Goal: Information Seeking & Learning: Find specific fact

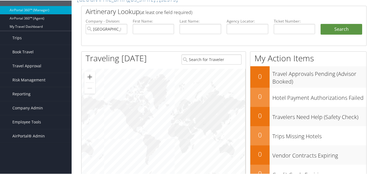
scroll to position [83, 0]
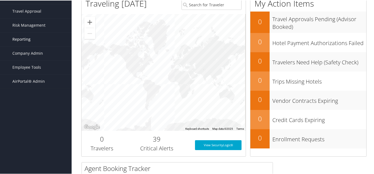
click at [21, 39] on span "Reporting" at bounding box center [21, 39] width 18 height 14
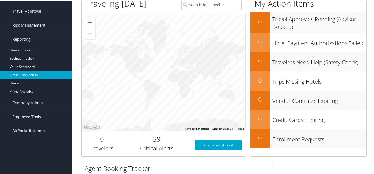
click at [24, 75] on link "Virtual Pay Lookup" at bounding box center [36, 75] width 72 height 8
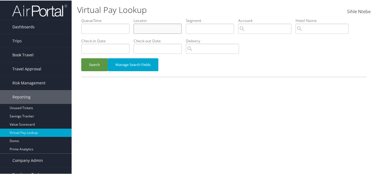
click at [168, 30] on input "text" at bounding box center [158, 28] width 48 height 10
paste input "UZWCAD"
type input "UZWCAD"
click at [101, 65] on button "Search" at bounding box center [94, 64] width 26 height 13
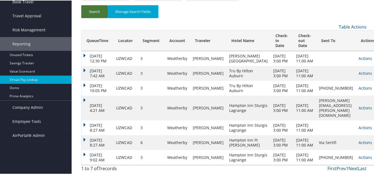
scroll to position [98, 0]
click at [359, 155] on link "Actions" at bounding box center [366, 157] width 14 height 5
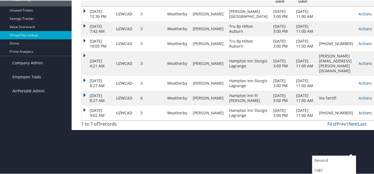
scroll to position [117, 0]
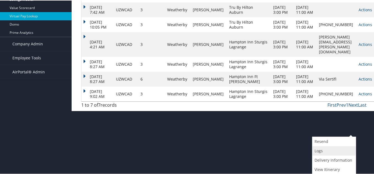
click at [324, 151] on link "Logs" at bounding box center [333, 150] width 42 height 9
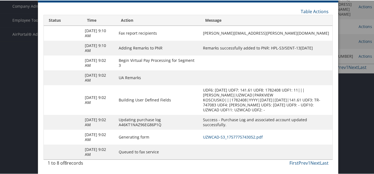
scroll to position [155, 0]
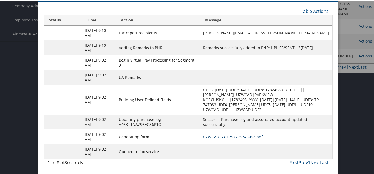
click at [233, 137] on link "UZWCAD-S3_1757775743052.pdf" at bounding box center [233, 136] width 60 height 5
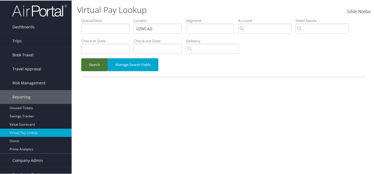
scroll to position [21, 0]
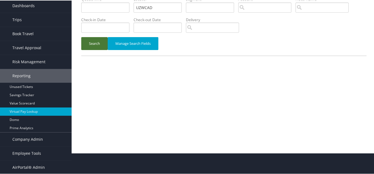
click at [98, 65] on div "Virtual Pay Lookup Sihle Ntebe Sihle Ntebe My Settings Travel Agency Contacts L…" at bounding box center [224, 66] width 305 height 174
click at [97, 44] on button "Search" at bounding box center [94, 43] width 26 height 13
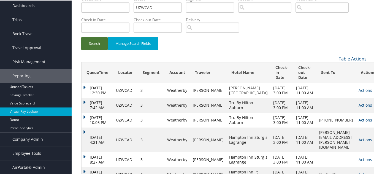
scroll to position [0, 0]
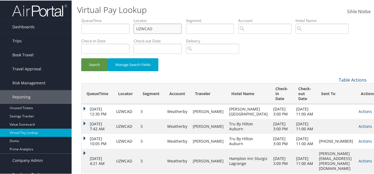
drag, startPoint x: 171, startPoint y: 29, endPoint x: 122, endPoint y: 31, distance: 49.4
click at [122, 17] on ul "QueueTime Locator UZWCAD Segment Account Traveler Hotel Name Check-in Date Chec…" at bounding box center [223, 17] width 285 height 0
click at [261, 29] on input "search" at bounding box center [264, 28] width 53 height 10
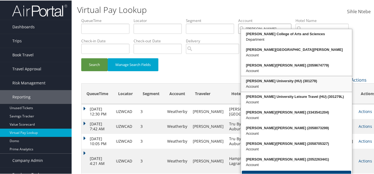
click at [277, 83] on div "Howard University (HU) (301279)" at bounding box center [296, 81] width 109 height 6
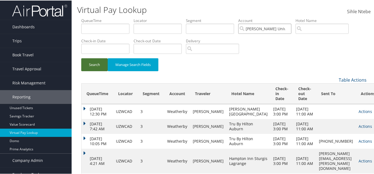
type input "[PERSON_NAME] University (HU)"
click at [87, 63] on button "Search" at bounding box center [94, 64] width 26 height 13
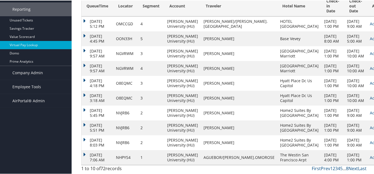
scroll to position [138, 0]
click at [370, 95] on link "Actions" at bounding box center [377, 97] width 14 height 5
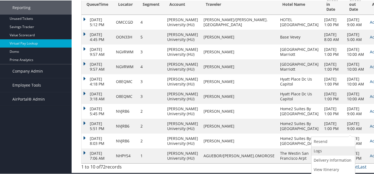
click at [319, 146] on link "Logs" at bounding box center [333, 150] width 42 height 9
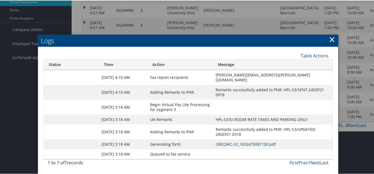
click at [229, 141] on link "O8EQMC-S3_1632475087150.pdf" at bounding box center [246, 143] width 60 height 5
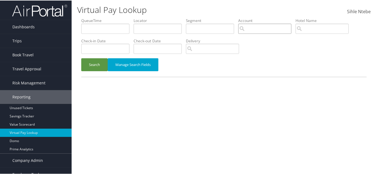
click at [263, 26] on input "search" at bounding box center [264, 28] width 53 height 10
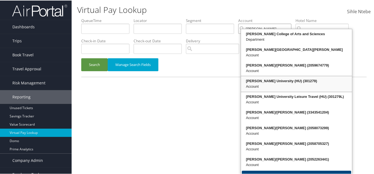
click at [281, 80] on div "[PERSON_NAME] University (HU) (301279)" at bounding box center [296, 81] width 109 height 6
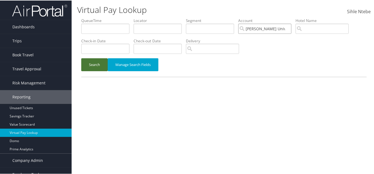
type input "[PERSON_NAME] University (HU)"
click at [87, 66] on button "Search" at bounding box center [94, 64] width 26 height 13
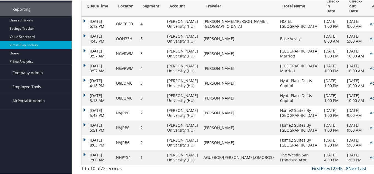
scroll to position [167, 0]
click at [349, 168] on link "Next" at bounding box center [354, 168] width 10 height 6
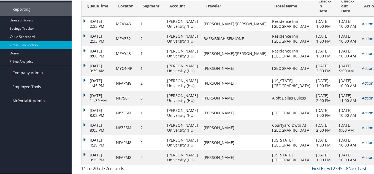
scroll to position [138, 0]
click at [360, 168] on link "Last" at bounding box center [362, 168] width 9 height 6
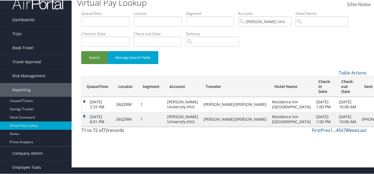
scroll to position [0, 0]
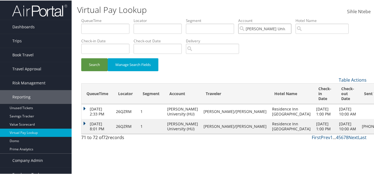
click at [290, 28] on input "[PERSON_NAME] University (HU)" at bounding box center [264, 28] width 53 height 10
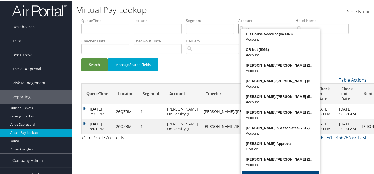
type input "c"
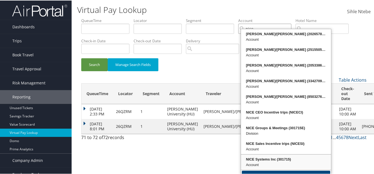
click at [276, 158] on div "NICE Systems Inc (301715)" at bounding box center [286, 160] width 88 height 6
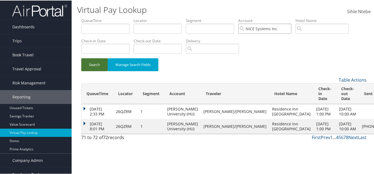
type input "NICE Systems Inc"
click at [99, 63] on button "Search" at bounding box center [94, 64] width 26 height 13
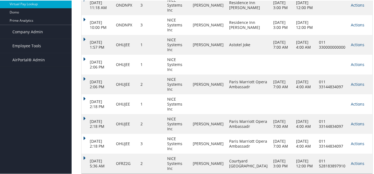
scroll to position [162, 0]
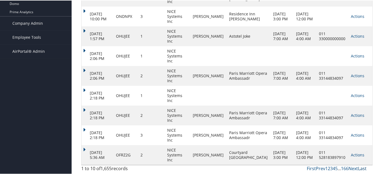
click at [360, 169] on link "Last" at bounding box center [362, 168] width 9 height 6
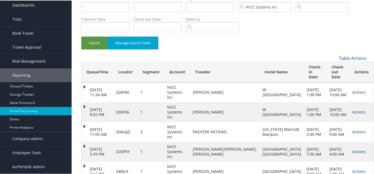
scroll to position [0, 0]
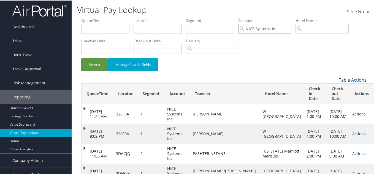
click at [290, 28] on input "NICE Systems Inc" at bounding box center [264, 28] width 53 height 10
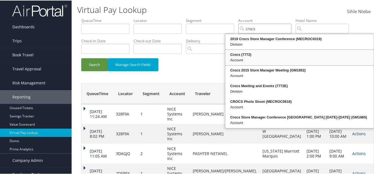
click at [256, 52] on div "Crocs (7772)" at bounding box center [299, 55] width 147 height 6
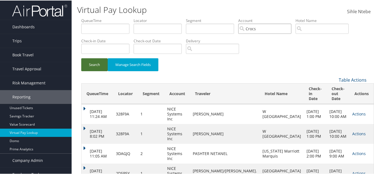
type input "Crocs"
click at [95, 67] on button "Search" at bounding box center [94, 64] width 26 height 13
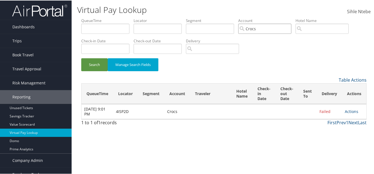
click at [289, 28] on input "Crocs" at bounding box center [264, 28] width 53 height 10
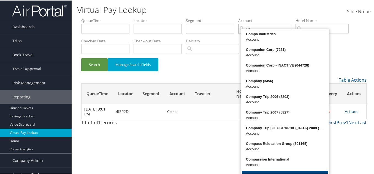
type input "c"
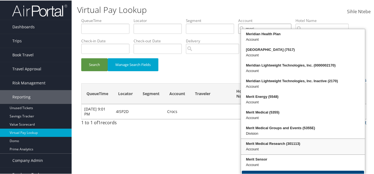
click at [290, 142] on div "Merit Medical Research (301113)" at bounding box center [303, 144] width 122 height 6
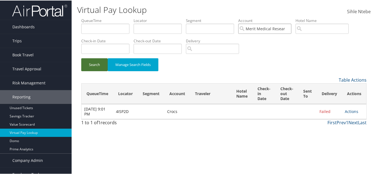
type input "Merit Medical Research"
click at [96, 64] on button "Search" at bounding box center [94, 64] width 26 height 13
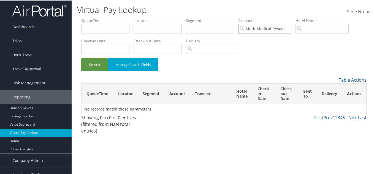
click at [290, 28] on input "Merit Medical Research" at bounding box center [264, 28] width 53 height 10
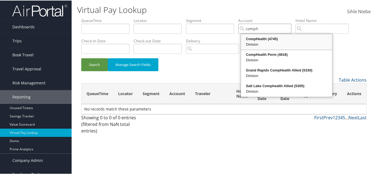
click at [255, 44] on div "Division" at bounding box center [287, 44] width 90 height 6
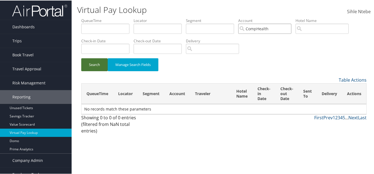
type input "CompHealth"
click at [99, 63] on button "Search" at bounding box center [94, 64] width 26 height 13
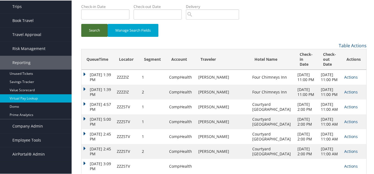
scroll to position [123, 0]
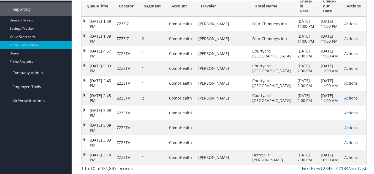
click at [360, 169] on link "Last" at bounding box center [362, 168] width 9 height 6
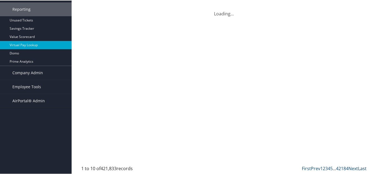
click at [360, 169] on link "Last" at bounding box center [362, 168] width 9 height 6
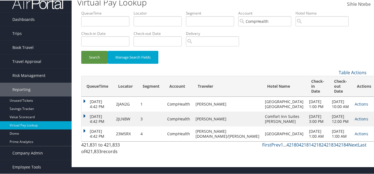
scroll to position [0, 0]
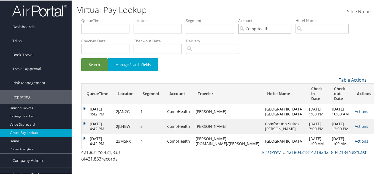
click at [290, 28] on input "CompHealth" at bounding box center [264, 28] width 53 height 10
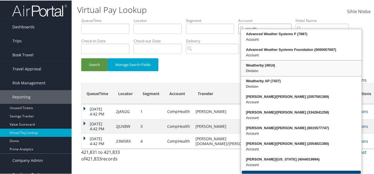
click at [266, 68] on div "Division" at bounding box center [301, 71] width 119 height 6
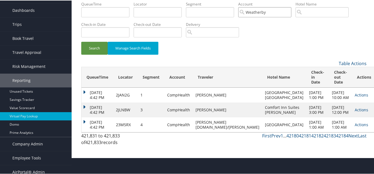
scroll to position [21, 0]
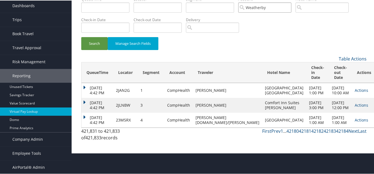
type input "Weatherby"
click at [362, 134] on link "Last" at bounding box center [362, 131] width 9 height 6
click at [350, 134] on link "Next" at bounding box center [354, 131] width 10 height 6
click at [272, 134] on link "Prev" at bounding box center [275, 131] width 9 height 6
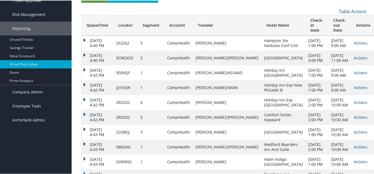
scroll to position [144, 0]
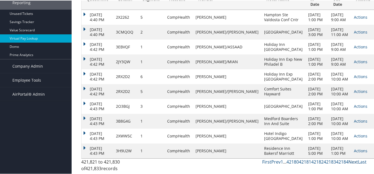
click at [349, 161] on link "Next" at bounding box center [354, 162] width 10 height 6
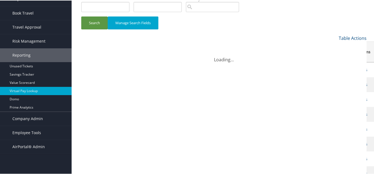
scroll to position [0, 0]
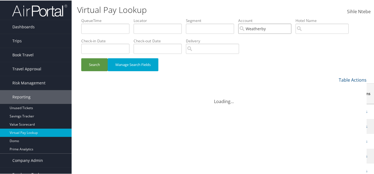
click at [290, 28] on input "Weatherby" at bounding box center [264, 28] width 53 height 10
click at [171, 28] on input "text" at bounding box center [158, 28] width 48 height 10
paste input "DHQ629"
type input "DHQ629"
click at [91, 66] on button "Search" at bounding box center [94, 64] width 26 height 13
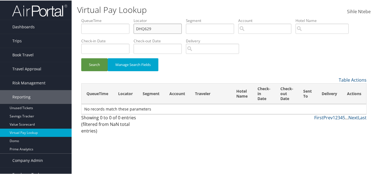
drag, startPoint x: 159, startPoint y: 28, endPoint x: 88, endPoint y: 28, distance: 70.8
click at [88, 17] on ul "QueueTime Locator DHQ629 Segment Account Traveler Hotel Name Check-in Date Chec…" at bounding box center [223, 17] width 285 height 0
click at [157, 30] on input "text" at bounding box center [158, 28] width 48 height 10
paste input "COELYL"
type input "COELYL"
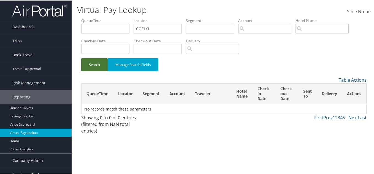
click at [96, 62] on button "Search" at bounding box center [94, 64] width 26 height 13
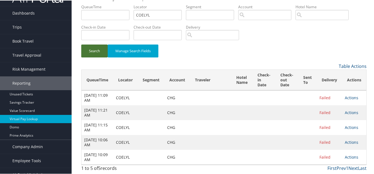
scroll to position [21, 0]
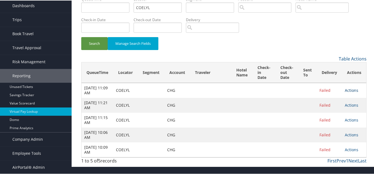
click at [349, 92] on link "Actions" at bounding box center [352, 89] width 14 height 5
click at [357, 107] on link "Logs" at bounding box center [354, 107] width 22 height 9
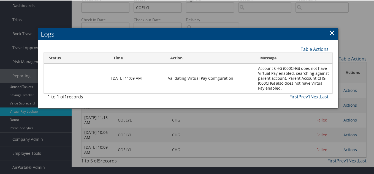
click at [329, 32] on link "×" at bounding box center [332, 32] width 6 height 11
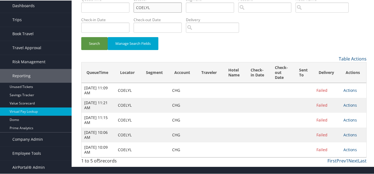
drag, startPoint x: 155, startPoint y: 11, endPoint x: 86, endPoint y: 8, distance: 69.8
paste input "IANITX"
click at [91, 45] on button "Search" at bounding box center [94, 43] width 26 height 13
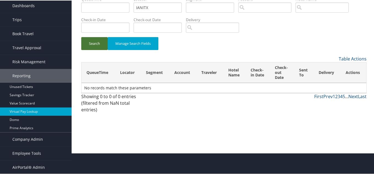
scroll to position [0, 0]
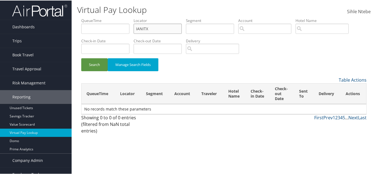
drag, startPoint x: 149, startPoint y: 30, endPoint x: 123, endPoint y: 31, distance: 26.2
click at [123, 17] on ul "QueueTime Locator IANITX Segment Account Traveler Hotel Name Check-in Date Chec…" at bounding box center [223, 17] width 285 height 0
paste input "UZWCAD"
type input "UZWCAD"
click at [99, 66] on button "Search" at bounding box center [94, 64] width 26 height 13
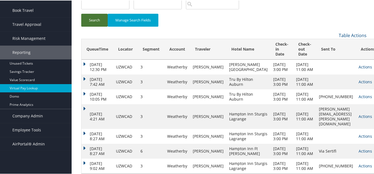
scroll to position [98, 0]
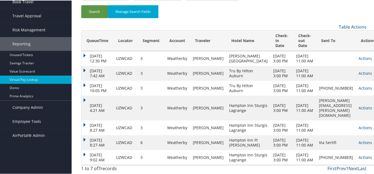
click at [359, 155] on link "Actions" at bounding box center [366, 157] width 14 height 5
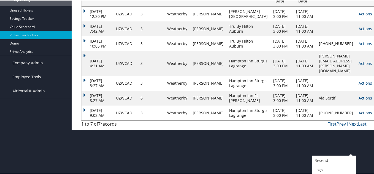
scroll to position [117, 0]
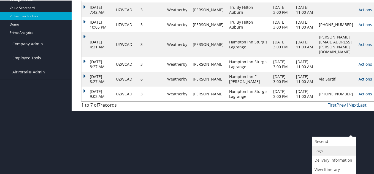
click at [331, 149] on link "Logs" at bounding box center [333, 150] width 42 height 9
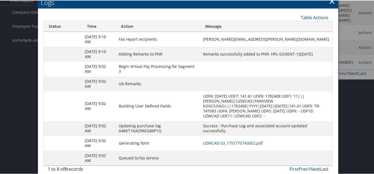
scroll to position [155, 0]
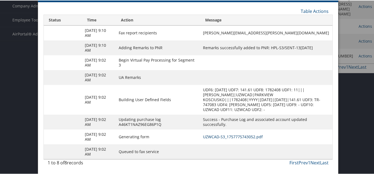
click at [257, 137] on link "UZWCAD-S3_1757775743052.pdf" at bounding box center [233, 136] width 60 height 5
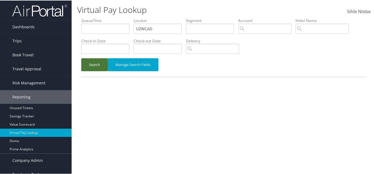
click at [91, 67] on button "Search" at bounding box center [94, 64] width 26 height 13
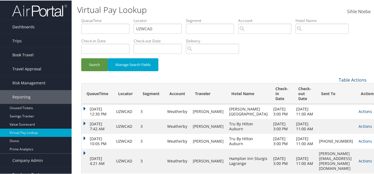
click at [359, 113] on link "Actions" at bounding box center [366, 111] width 14 height 5
click at [350, 132] on link "Logs" at bounding box center [354, 130] width 23 height 9
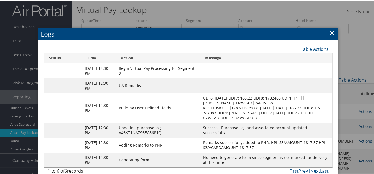
click at [331, 32] on link "×" at bounding box center [332, 32] width 6 height 11
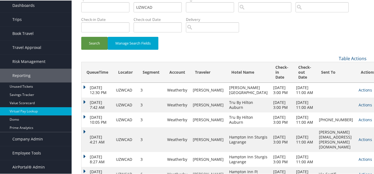
scroll to position [28, 0]
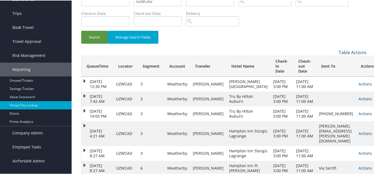
click at [359, 101] on link "Actions" at bounding box center [366, 98] width 14 height 5
click at [351, 124] on link "Logs" at bounding box center [354, 123] width 23 height 9
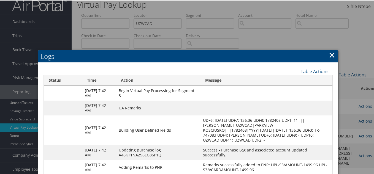
scroll to position [0, 0]
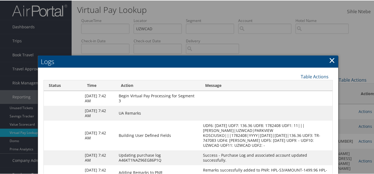
click at [331, 60] on link "×" at bounding box center [332, 59] width 6 height 11
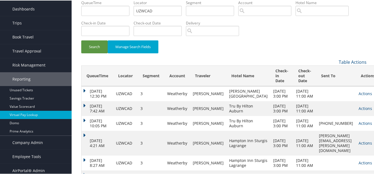
scroll to position [28, 0]
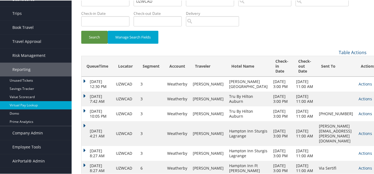
click at [359, 116] on link "Actions" at bounding box center [366, 113] width 14 height 5
click at [323, 144] on link "Logs" at bounding box center [333, 143] width 42 height 9
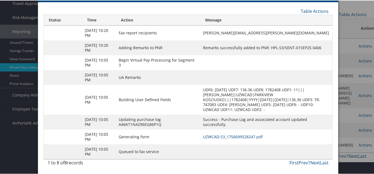
scroll to position [98, 0]
click at [231, 134] on link "UZWCAD-S3_1756699528247.pdf" at bounding box center [233, 136] width 60 height 5
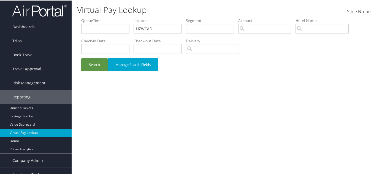
scroll to position [21, 0]
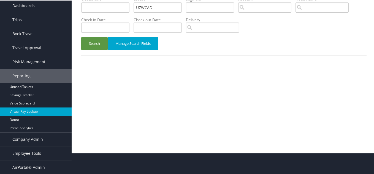
click at [21, 25] on link "Trips" at bounding box center [36, 19] width 72 height 14
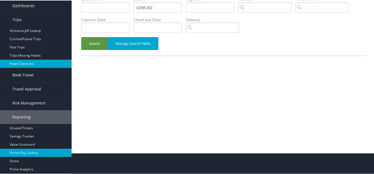
scroll to position [0, 0]
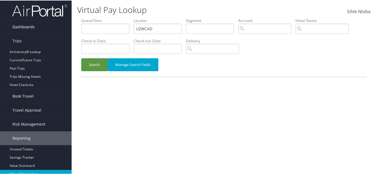
click at [27, 25] on span "Dashboards" at bounding box center [23, 27] width 22 height 14
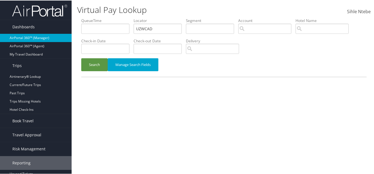
click at [47, 38] on link "AirPortal 360™ (Manager)" at bounding box center [36, 37] width 72 height 8
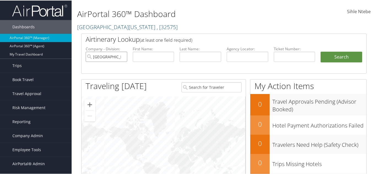
click at [122, 56] on input "[GEOGRAPHIC_DATA][US_STATE]" at bounding box center [107, 56] width 42 height 10
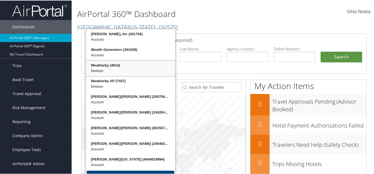
drag, startPoint x: 111, startPoint y: 65, endPoint x: 110, endPoint y: 62, distance: 3.2
click at [110, 62] on div "Weatherby (4914)" at bounding box center [131, 65] width 88 height 6
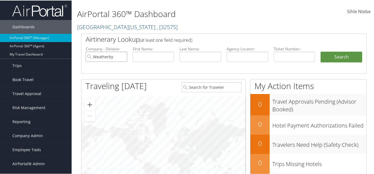
type input "Weatherby"
click at [152, 54] on input "text" at bounding box center [154, 56] width 42 height 10
type input "[PERSON_NAME]"
click at [121, 56] on input "Weatherby" at bounding box center [107, 56] width 42 height 10
click at [190, 60] on input "text" at bounding box center [201, 56] width 42 height 10
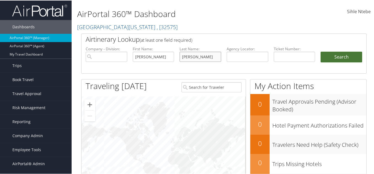
type input "[PERSON_NAME]"
click at [344, 58] on button "Search" at bounding box center [342, 56] width 42 height 11
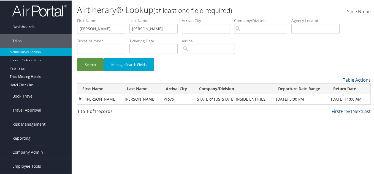
click at [81, 98] on td "[PERSON_NAME]" at bounding box center [99, 99] width 45 height 10
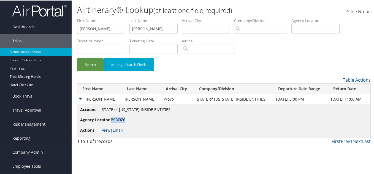
drag, startPoint x: 126, startPoint y: 120, endPoint x: 111, endPoint y: 120, distance: 14.9
click at [111, 120] on li "Agency Locator BSDDZ6" at bounding box center [125, 120] width 90 height 10
copy span "BSDDZ6"
drag, startPoint x: 158, startPoint y: 29, endPoint x: 119, endPoint y: 24, distance: 39.7
click at [121, 17] on ul "First Name bryan Last Name shafer Departure City Arrival City Company/Division …" at bounding box center [224, 17] width 294 height 0
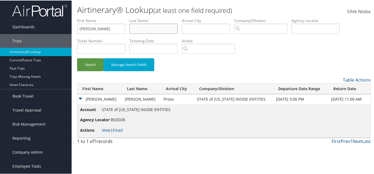
click at [158, 28] on input "text" at bounding box center [154, 28] width 48 height 10
type input "shafer"
click at [94, 64] on button "Search" at bounding box center [90, 64] width 26 height 13
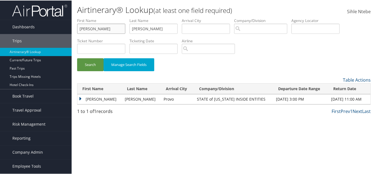
click at [91, 30] on input "bryan" at bounding box center [101, 28] width 48 height 10
type input "brian"
click at [90, 66] on button "Search" at bounding box center [90, 64] width 26 height 13
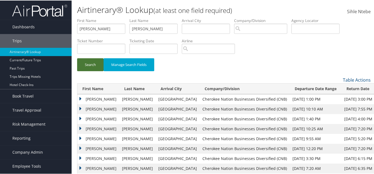
click at [93, 65] on button "Search" at bounding box center [90, 64] width 26 height 13
click at [79, 98] on td "BRIAN L" at bounding box center [98, 99] width 42 height 10
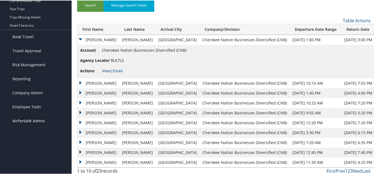
scroll to position [62, 0]
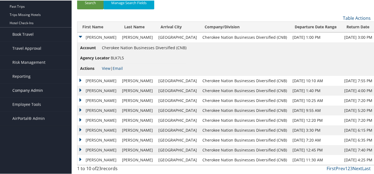
click at [31, 89] on span "Company Admin" at bounding box center [27, 90] width 31 height 14
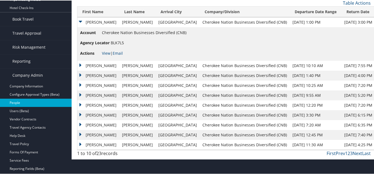
scroll to position [90, 0]
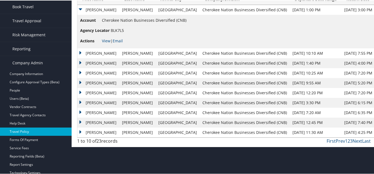
click at [23, 131] on link "Travel Policy" at bounding box center [36, 131] width 72 height 8
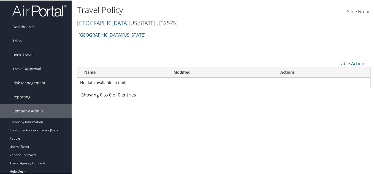
click at [155, 24] on h2 "[GEOGRAPHIC_DATA][US_STATE] , [ 32575 ]" at bounding box center [175, 21] width 196 height 9
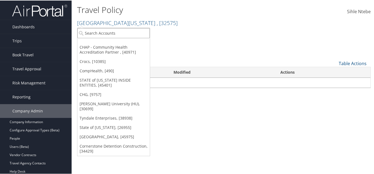
click at [123, 33] on input "search" at bounding box center [113, 33] width 72 height 10
type input "[PERSON_NAME]"
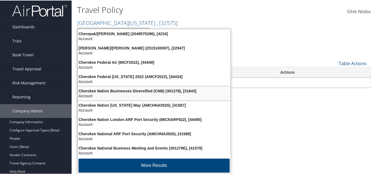
click at [144, 94] on div "Account" at bounding box center [154, 95] width 160 height 5
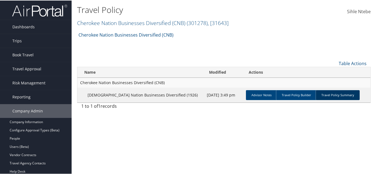
click at [326, 95] on link "Travel Policy Summary" at bounding box center [338, 95] width 44 height 10
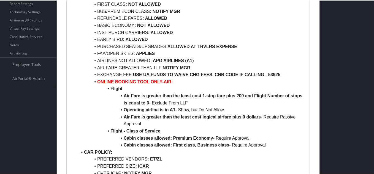
scroll to position [193, 0]
